Goal: Information Seeking & Learning: Learn about a topic

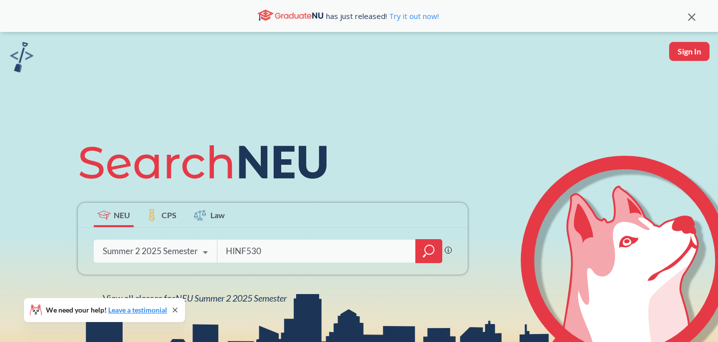
type input "HINF5301"
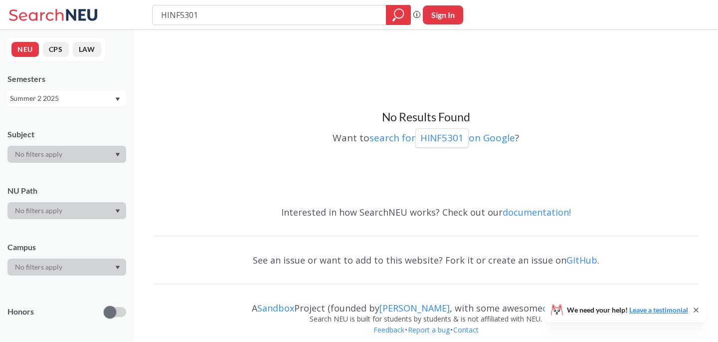
click at [104, 96] on div "Summer 2 2025" at bounding box center [62, 98] width 104 height 11
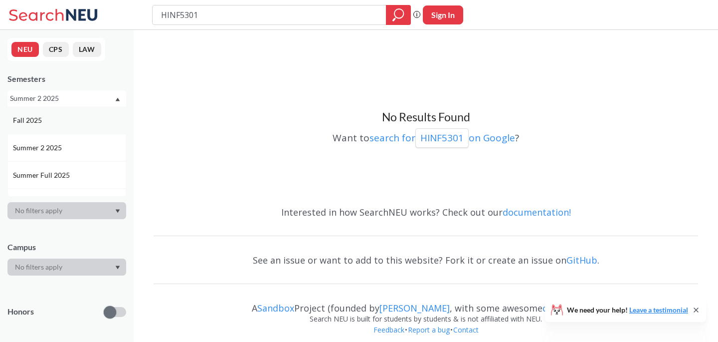
click at [78, 123] on div "Fall 2025" at bounding box center [69, 120] width 113 height 11
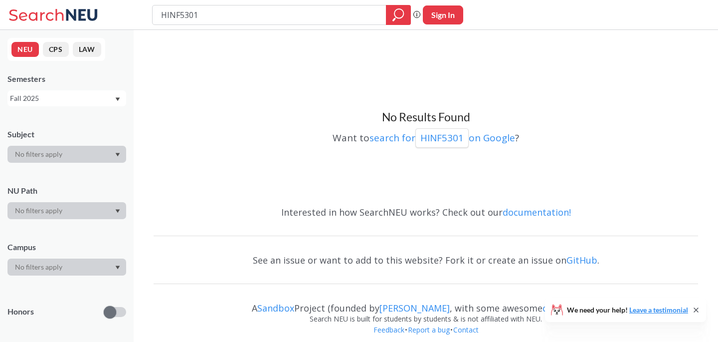
click at [112, 106] on div "NEU CPS LAW Semesters Fall 2025 Subject NU Path Campus Honors Class Type Course…" at bounding box center [67, 186] width 134 height 312
click at [108, 102] on div "Fall 2025" at bounding box center [62, 98] width 104 height 11
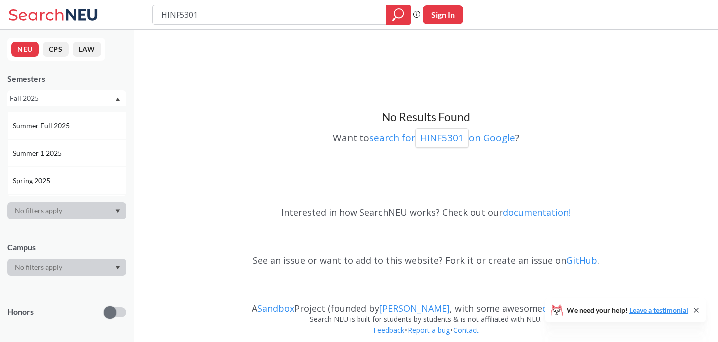
scroll to position [63, 0]
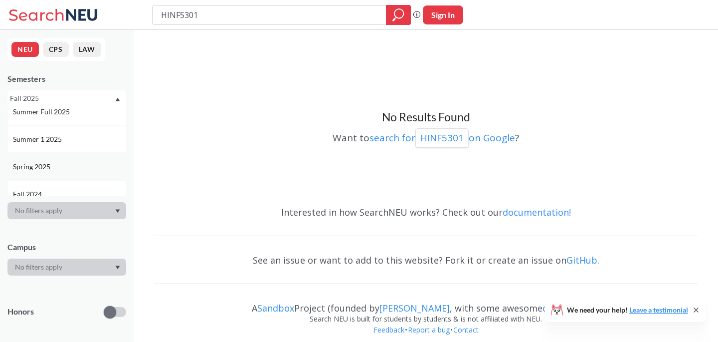
click at [80, 172] on div "Spring 2025" at bounding box center [69, 166] width 113 height 11
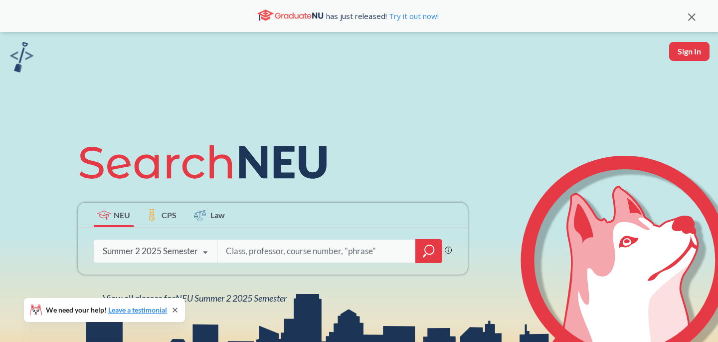
click at [188, 257] on div "Summer 2 2025 Semester Fall 2025 Semester Summer 2 2025 Semester Summer Full 20…" at bounding box center [155, 250] width 123 height 25
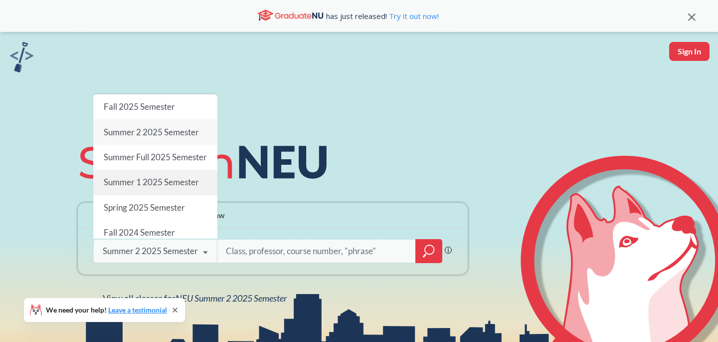
scroll to position [13, 0]
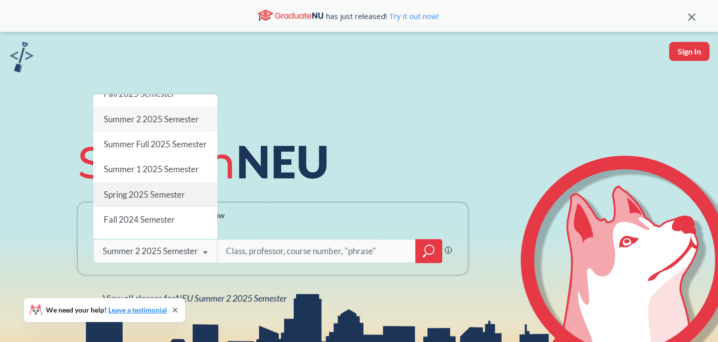
click at [167, 198] on div "Spring 2025 Semester" at bounding box center [155, 194] width 124 height 25
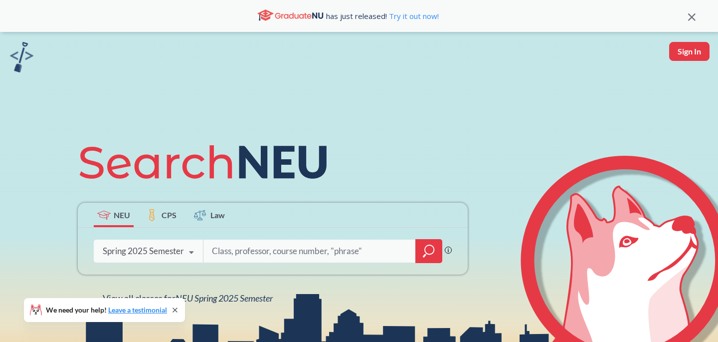
click at [259, 251] on input "search" at bounding box center [310, 250] width 198 height 21
type input "phth4740"
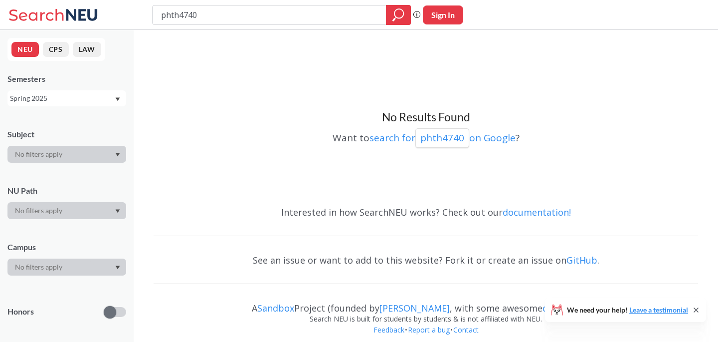
click at [83, 105] on div "Spring 2025" at bounding box center [66, 98] width 119 height 16
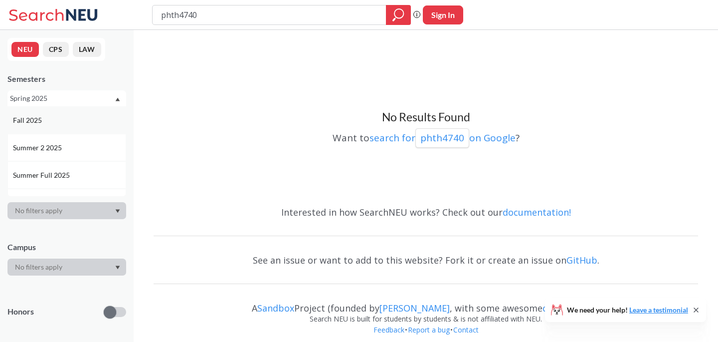
click at [65, 124] on div "Fall 2025" at bounding box center [69, 120] width 113 height 11
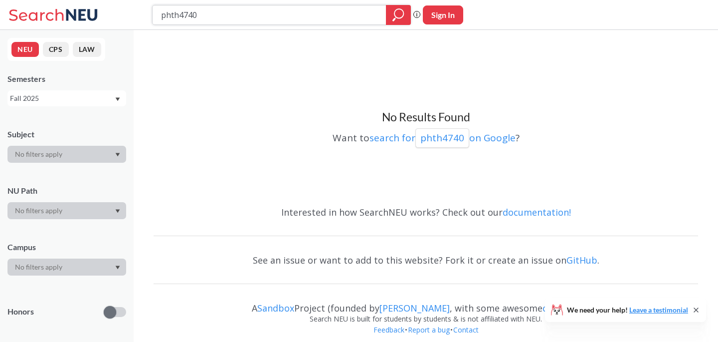
click at [176, 14] on input "phth4740" at bounding box center [269, 14] width 219 height 17
type input "hsci4740"
click at [76, 104] on div "Fall 2025" at bounding box center [66, 98] width 119 height 16
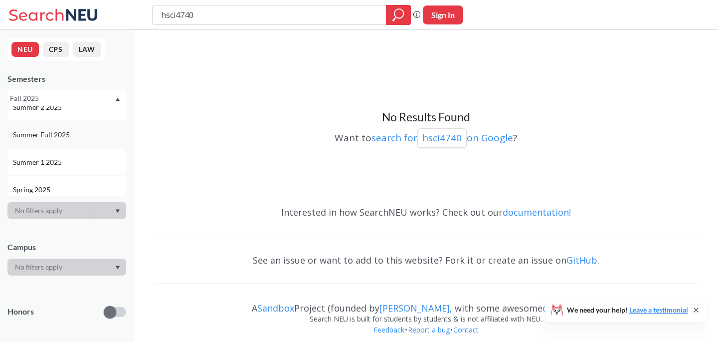
scroll to position [50, 0]
click at [59, 177] on div "Spring 2025" at bounding box center [69, 179] width 113 height 11
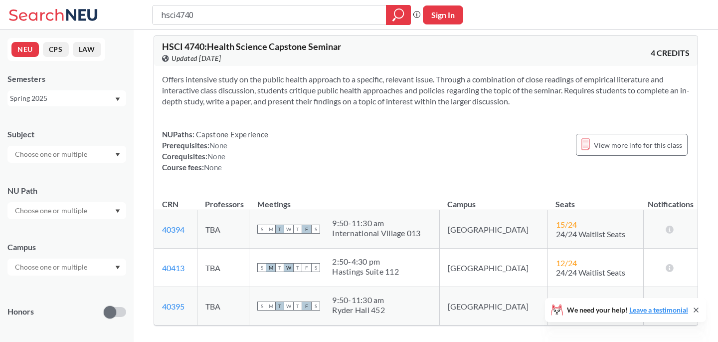
scroll to position [8, 0]
click at [170, 12] on input "hsci4740" at bounding box center [269, 14] width 219 height 17
type input "phth4602"
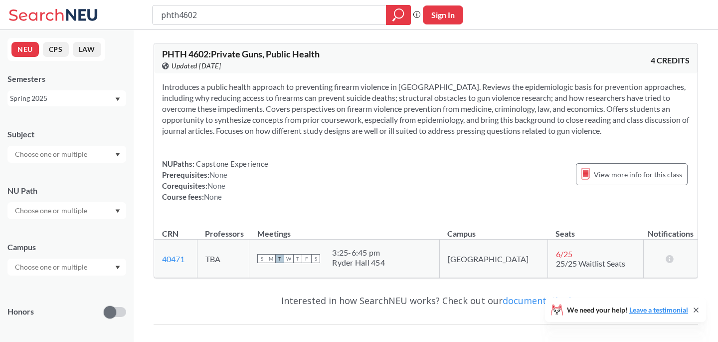
click at [80, 96] on div "Spring 2025" at bounding box center [62, 98] width 104 height 11
click at [51, 119] on div "Fall 2025" at bounding box center [69, 120] width 113 height 11
